Goal: Task Accomplishment & Management: Manage account settings

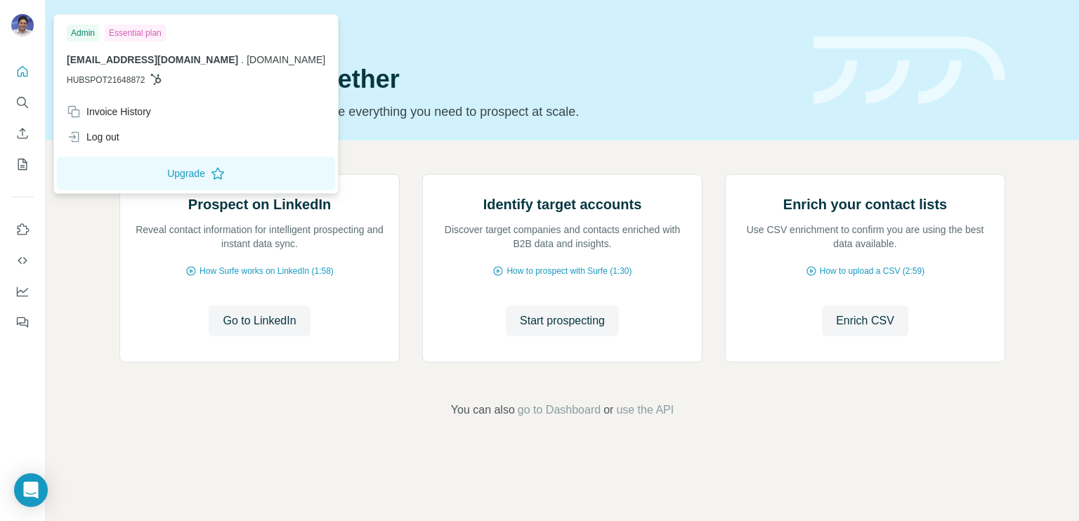
click at [19, 20] on img at bounding box center [22, 25] width 22 height 22
click at [123, 106] on div "Invoice History" at bounding box center [109, 112] width 84 height 14
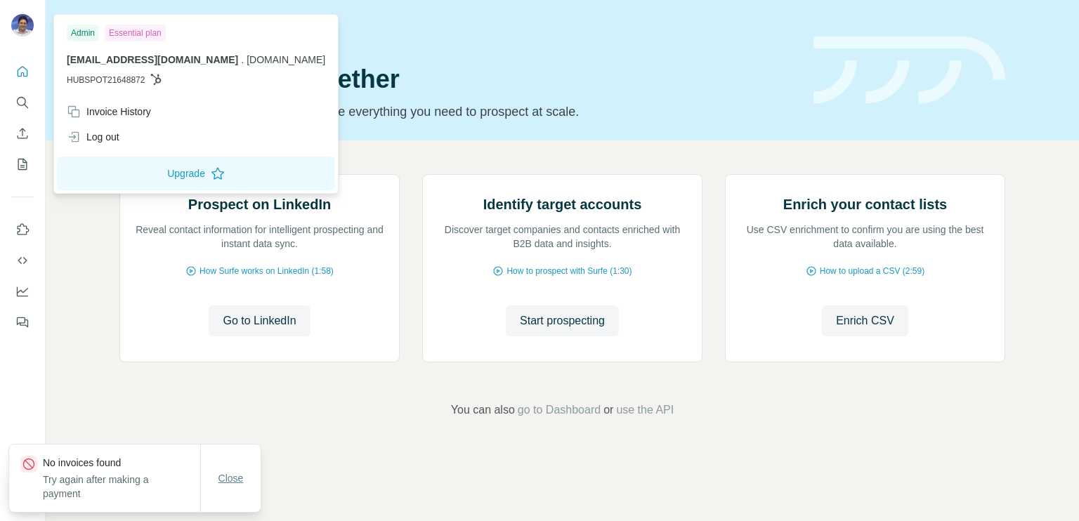
click at [228, 473] on span "Close" at bounding box center [230, 478] width 25 height 14
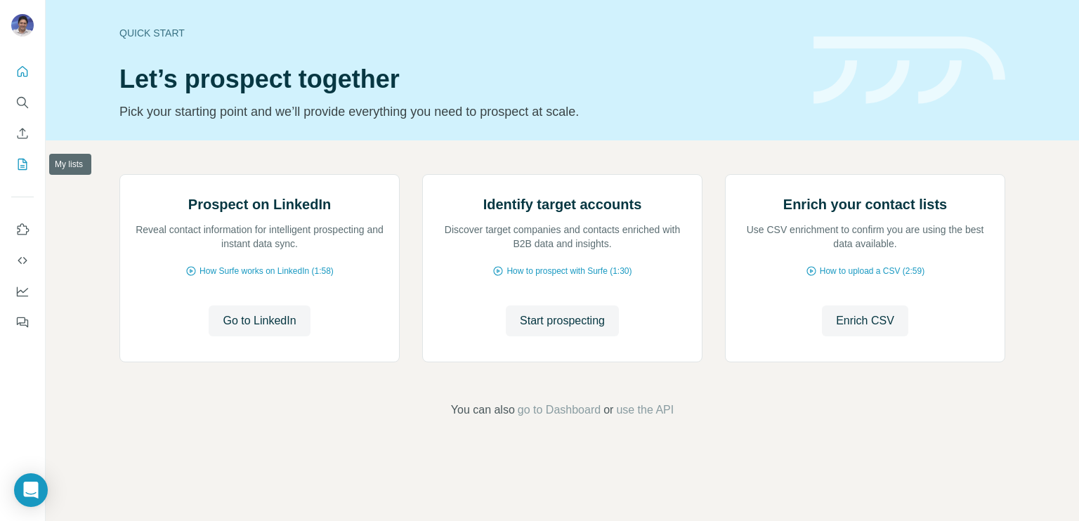
click at [20, 162] on icon "My lists" at bounding box center [22, 164] width 14 height 14
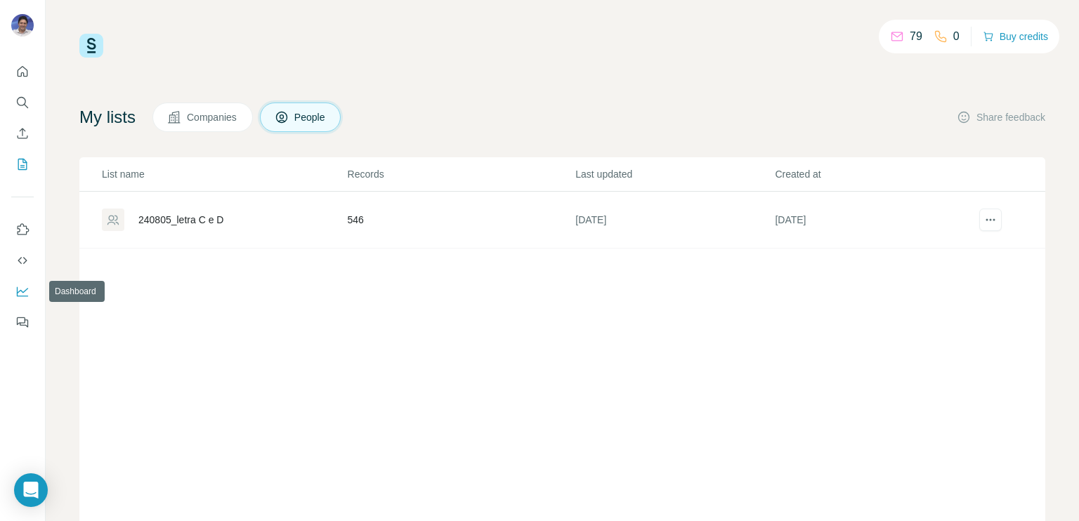
click at [26, 291] on icon "Dashboard" at bounding box center [22, 291] width 14 height 14
